Goal: Check status

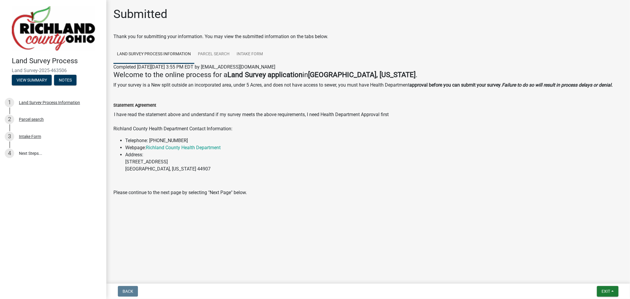
click at [153, 245] on main "Submitted Thank you for submitting your information. You may view the submitted…" at bounding box center [368, 140] width 524 height 281
click at [418, 201] on div "Richland County Health Department Contact Information: Telephone: [PHONE_NUMBER…" at bounding box center [368, 163] width 518 height 76
drag, startPoint x: 418, startPoint y: 201, endPoint x: 453, endPoint y: 202, distance: 34.6
click at [418, 200] on div "Richland County Health Department Contact Information: Telephone: [PHONE_NUMBER…" at bounding box center [368, 163] width 518 height 76
click at [61, 101] on div "Land Survey Process Information" at bounding box center [49, 102] width 61 height 4
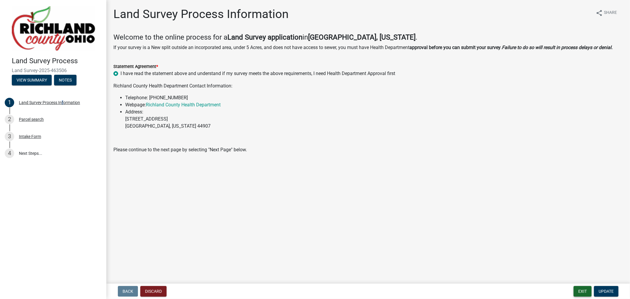
click at [584, 292] on button "Exit" at bounding box center [583, 291] width 18 height 11
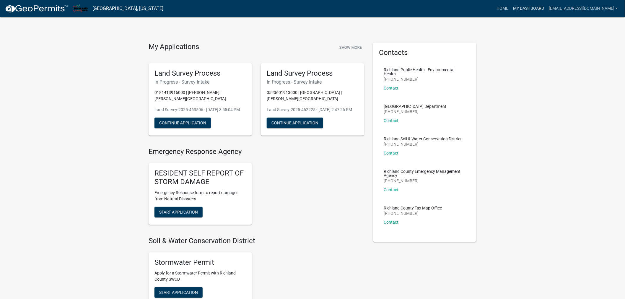
click at [511, 6] on link "My Dashboard" at bounding box center [529, 8] width 36 height 11
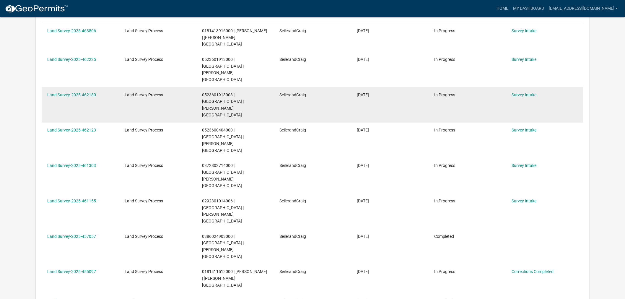
scroll to position [131, 0]
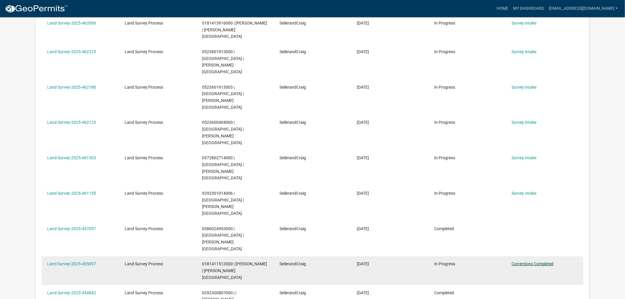
click at [544, 261] on link "Corrections Completed" at bounding box center [533, 263] width 42 height 5
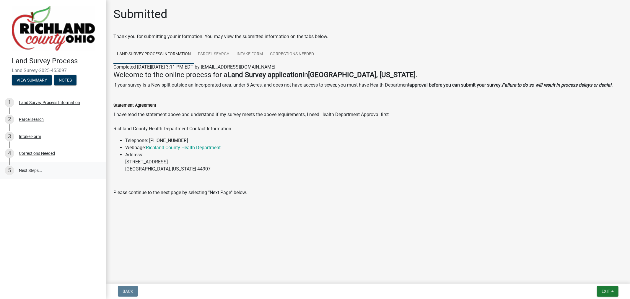
click at [30, 172] on link "5 Next Steps..." at bounding box center [53, 170] width 106 height 17
click at [54, 155] on div "4 Corrections Needed" at bounding box center [51, 153] width 92 height 9
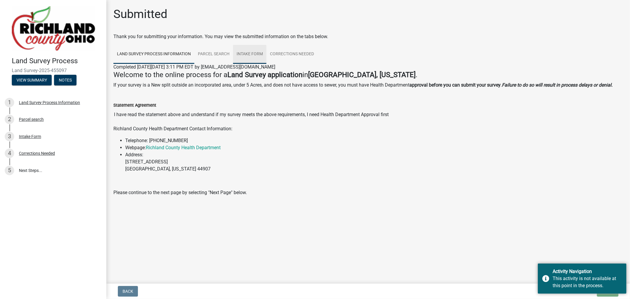
click at [250, 56] on link "Intake Form" at bounding box center [249, 54] width 33 height 19
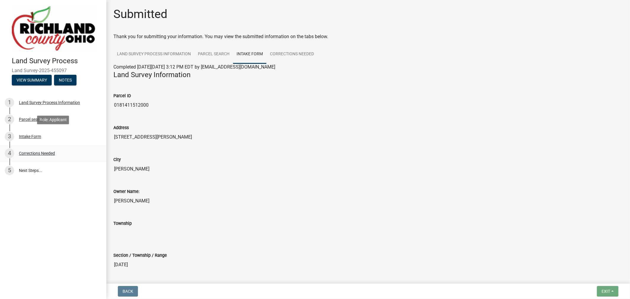
click at [86, 148] on link "4 Corrections Needed" at bounding box center [53, 153] width 106 height 17
